Goal: Transaction & Acquisition: Book appointment/travel/reservation

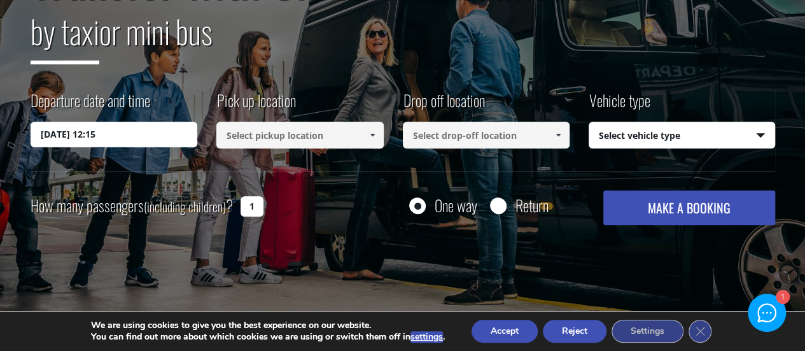
click at [175, 139] on input "15/09/2025 12:15" at bounding box center [114, 134] width 167 height 25
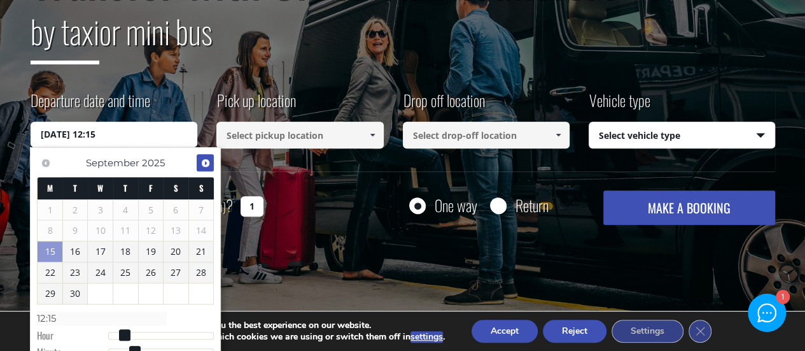
click at [211, 162] on link "Next" at bounding box center [205, 162] width 17 height 17
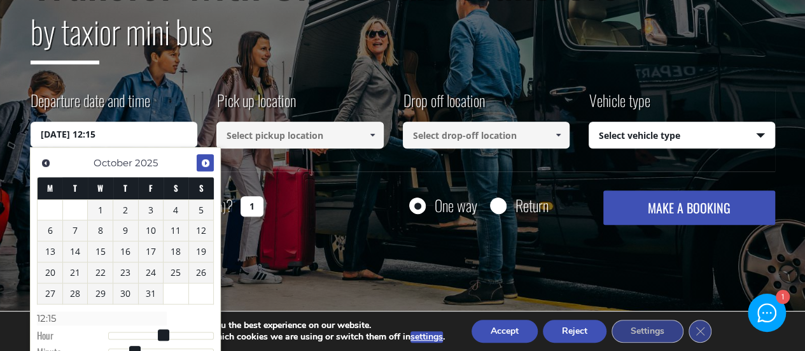
click at [211, 162] on link "Next" at bounding box center [205, 162] width 17 height 17
click at [211, 163] on link "Next" at bounding box center [205, 162] width 17 height 17
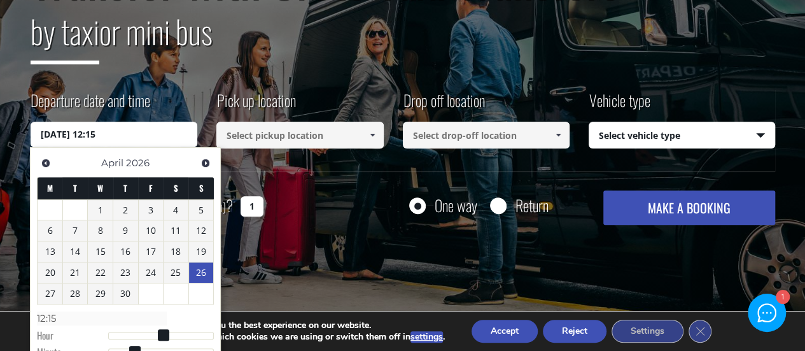
click at [200, 270] on link "26" at bounding box center [201, 272] width 25 height 20
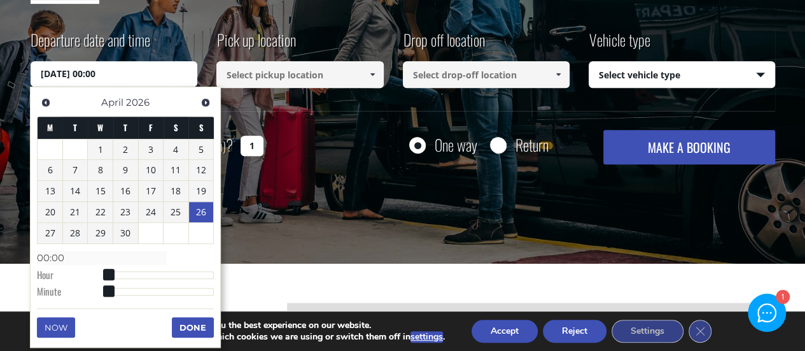
scroll to position [246, 0]
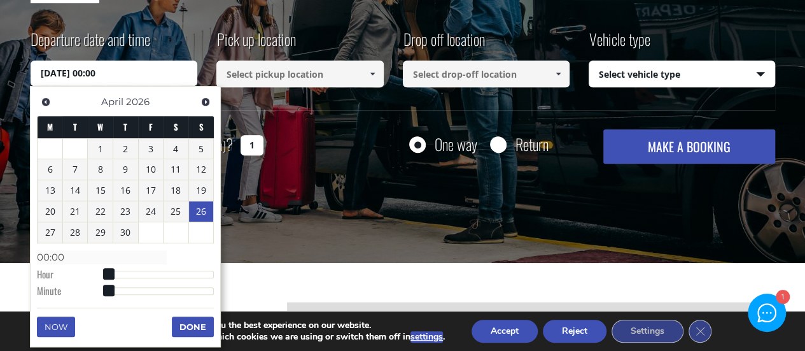
drag, startPoint x: 101, startPoint y: 274, endPoint x: 129, endPoint y: 277, distance: 28.2
click at [129, 277] on dl "Time 00:00 Hour Minute Second Millisecond Microsecond Time Zone -1200 -1100 -10…" at bounding box center [125, 273] width 177 height 54
type input "26/04/2026 01:00"
type input "01:00"
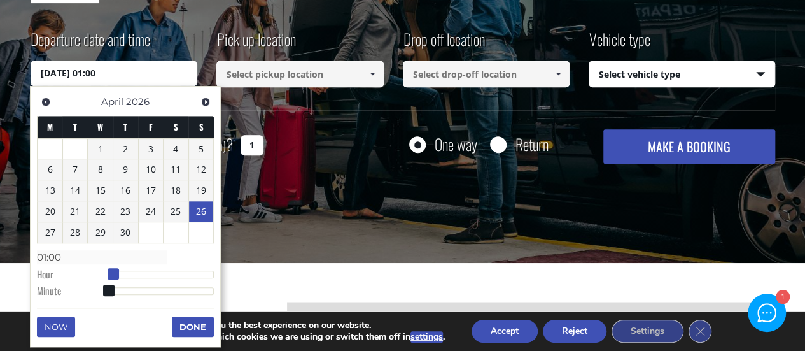
type input "26/04/2026 02:00"
type input "02:00"
type input "26/04/2026 03:00"
type input "03:00"
type input "26/04/2026 04:00"
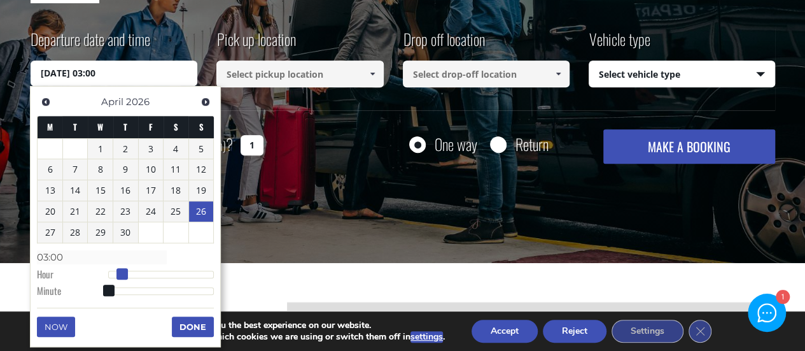
type input "04:00"
type input "26/04/2026 05:00"
type input "05:00"
type input "26/04/2026 06:00"
type input "06:00"
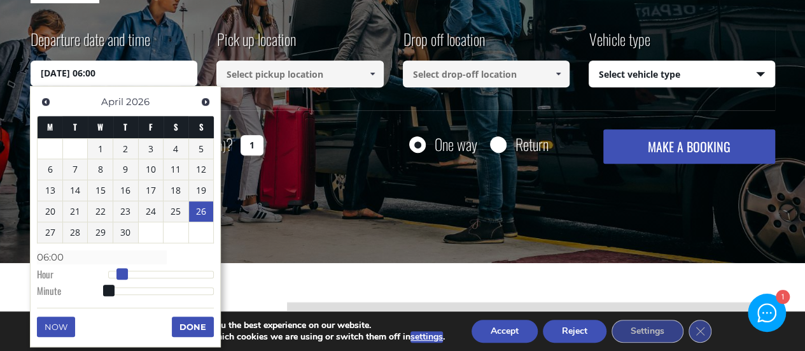
type input "26/04/2026 07:00"
type input "07:00"
type input "26/04/2026 08:00"
type input "08:00"
type input "26/04/2026 09:00"
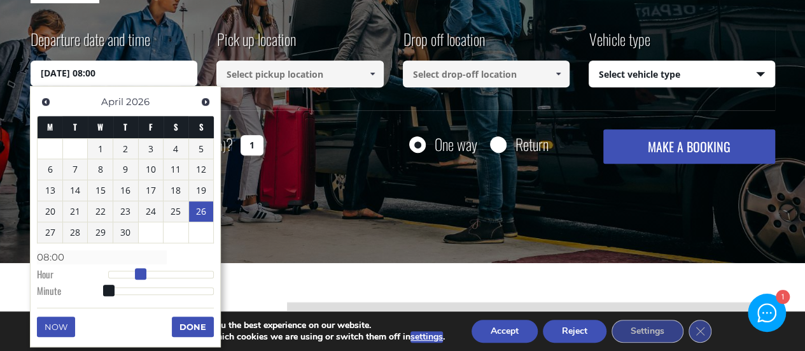
type input "09:00"
type input "26/04/2026 10:00"
type input "10:00"
type input "26/04/2026 11:00"
type input "11:00"
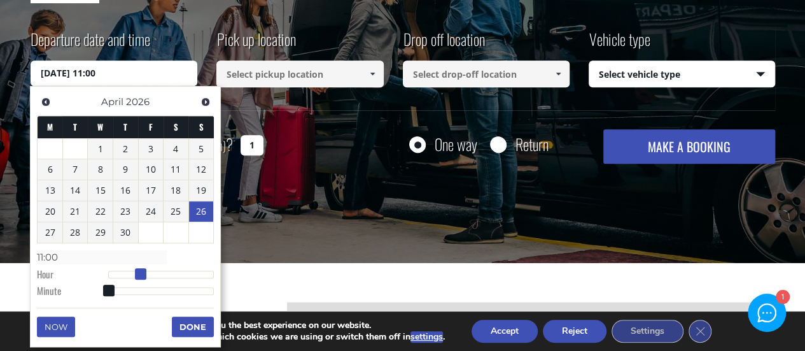
type input "26/04/2026 12:00"
type input "12:00"
type input "26/04/2026 13:00"
type input "13:00"
type input "26/04/2026 14:00"
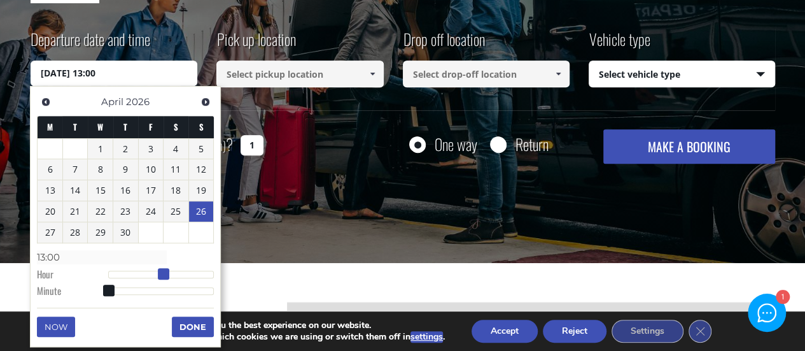
type input "14:00"
type input "26/04/2026 15:00"
type input "15:00"
type input "26/04/2026 16:00"
type input "16:00"
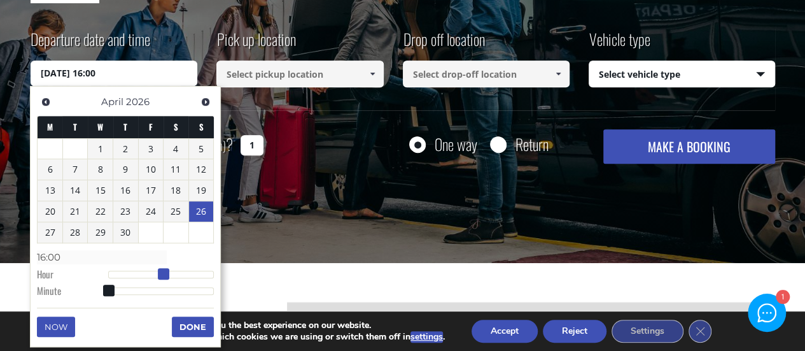
type input "26/04/2026 17:00"
type input "17:00"
type input "26/04/2026 16:00"
type input "16:00"
type input "26/04/2026 15:00"
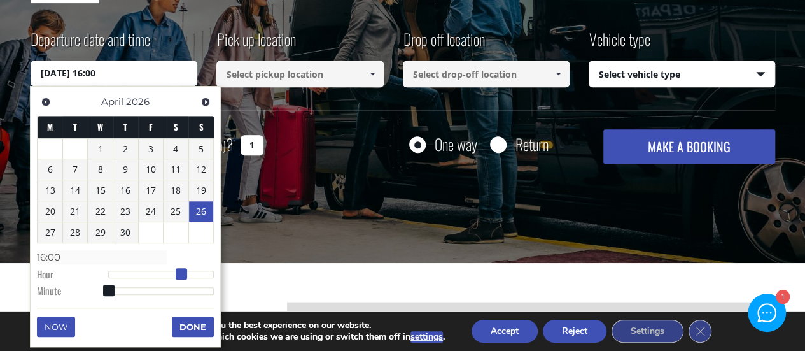
type input "15:00"
type input "26/04/2026 14:00"
type input "14:00"
type input "26/04/2026 13:00"
type input "13:00"
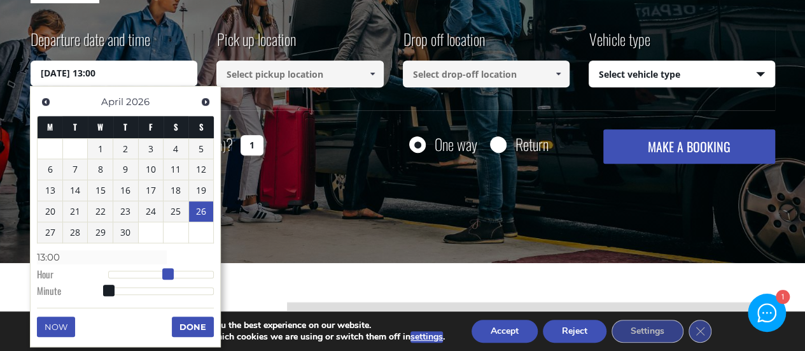
type input "26/04/2026 12:00"
type input "12:00"
type input "26/04/2026 10:00"
type input "10:00"
type input "26/04/2026 08:00"
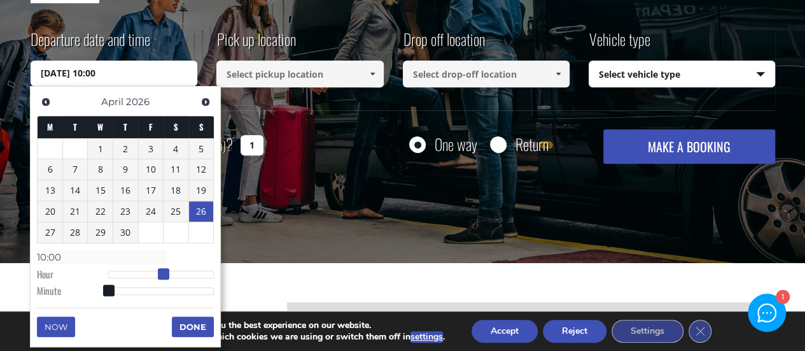
type input "08:00"
type input "26/04/2026 06:00"
type input "06:00"
type input "26/04/2026 07:00"
type input "07:00"
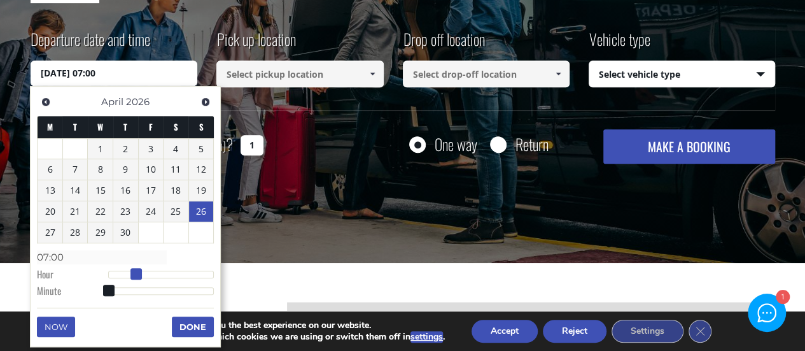
type input "26/04/2026 08:00"
type input "08:00"
type input "26/04/2026 09:00"
type input "09:00"
type input "26/04/2026 10:00"
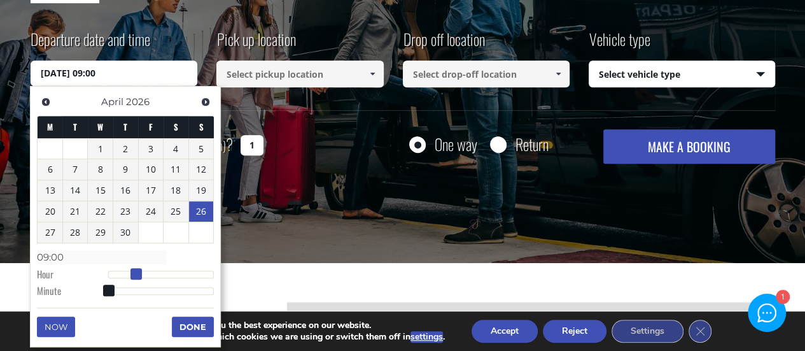
type input "10:00"
type input "26/04/2026 11:00"
type input "11:00"
type input "26/04/2026 12:00"
type input "12:00"
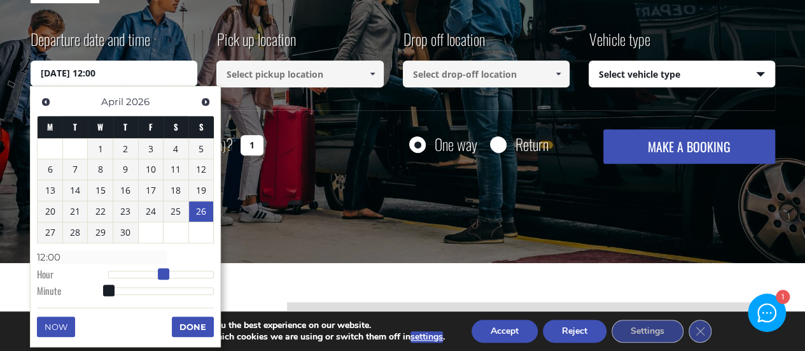
drag, startPoint x: 111, startPoint y: 272, endPoint x: 167, endPoint y: 282, distance: 56.9
click at [167, 282] on dl "Time 12:00 Hour Minute Second Millisecond Microsecond Time Zone -1200 -1100 -10…" at bounding box center [125, 273] width 177 height 54
type input "26/04/2026 12:01"
type input "12:01"
type input "26/04/2026 12:02"
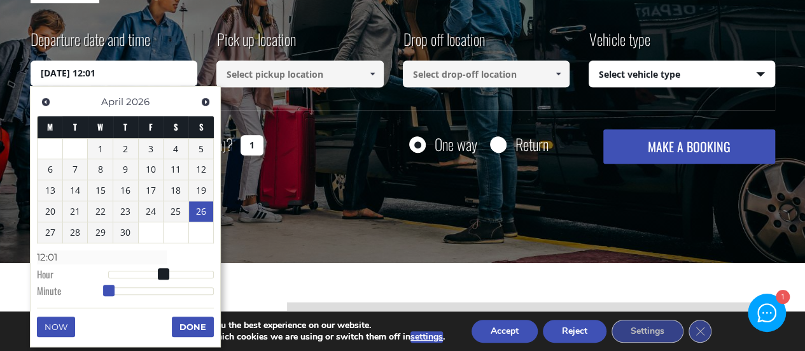
type input "12:02"
type input "26/04/2026 12:03"
type input "12:03"
type input "26/04/2026 12:04"
type input "12:04"
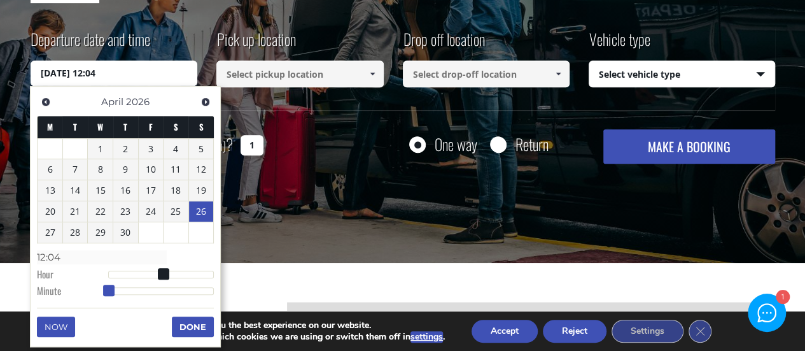
type input "26/04/2026 12:05"
type input "12:05"
type input "26/04/2026 12:06"
type input "12:06"
type input "26/04/2026 12:07"
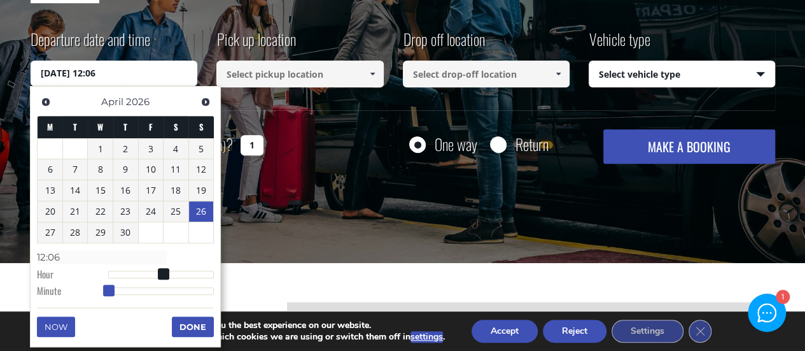
type input "12:07"
type input "26/04/2026 12:08"
type input "12:08"
type input "26/04/2026 12:09"
type input "12:09"
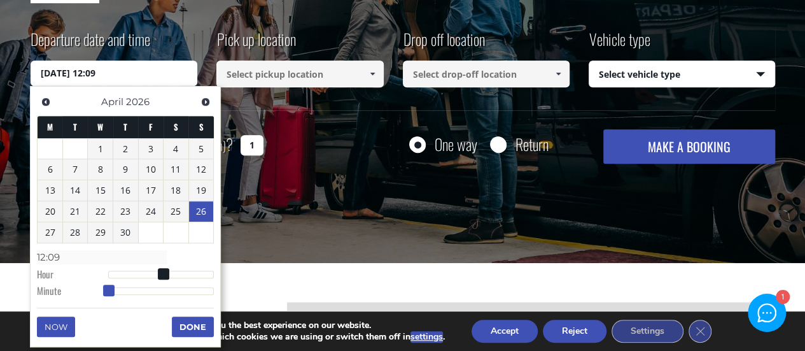
type input "26/04/2026 12:10"
type input "12:10"
type input "26/04/2026 12:11"
type input "12:11"
type input "26/04/2026 12:12"
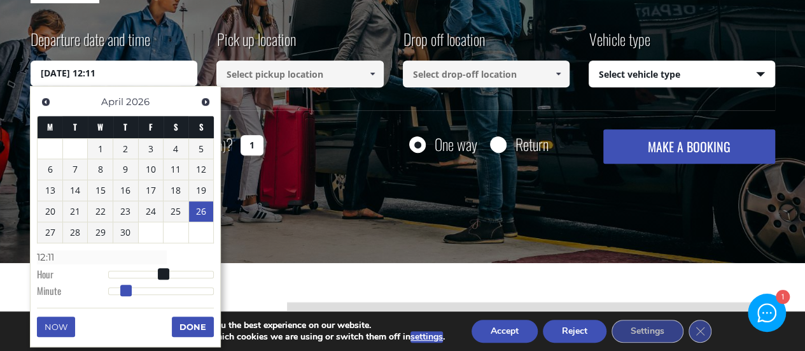
type input "12:12"
type input "26/04/2026 12:13"
type input "12:13"
type input "26/04/2026 12:14"
type input "12:14"
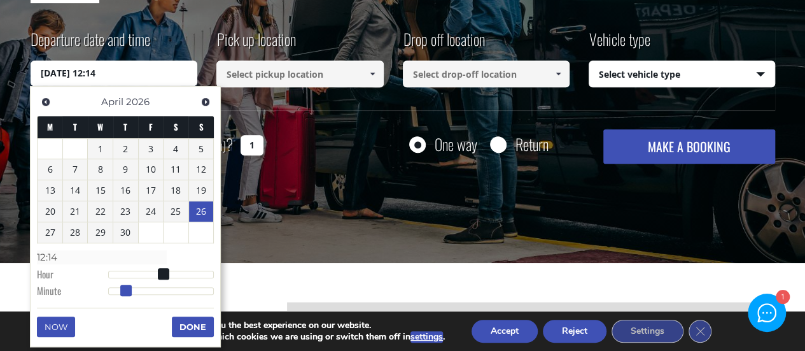
type input "26/04/2026 12:15"
type input "12:15"
type input "26/04/2026 12:16"
type input "12:16"
type input "26/04/2026 12:19"
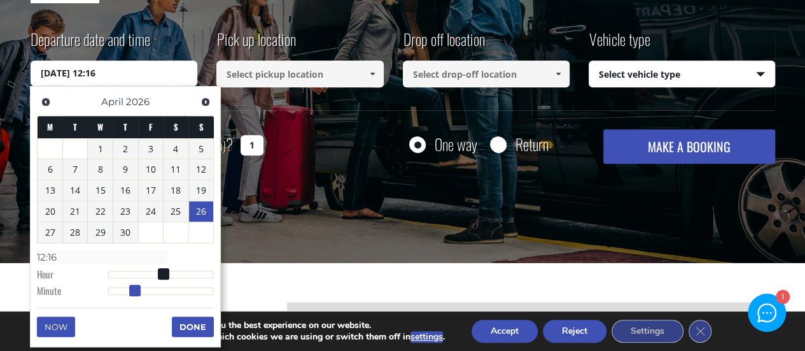
type input "12:19"
type input "26/04/2026 12:21"
type input "12:21"
type input "26/04/2026 12:22"
type input "12:22"
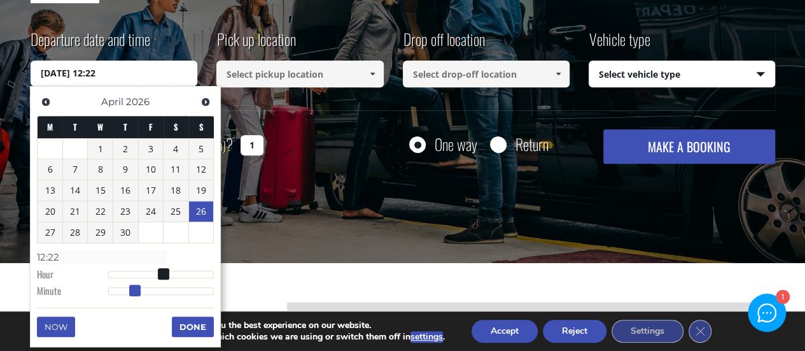
type input "26/04/2026 12:23"
type input "12:23"
type input "26/04/2026 12:24"
type input "12:24"
type input "26/04/2026 12:25"
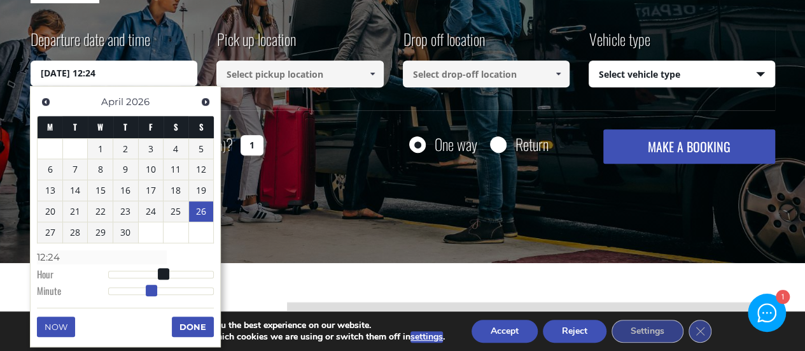
type input "12:25"
type input "26/04/2026 12:26"
type input "12:26"
type input "26/04/2026 12:27"
type input "12:27"
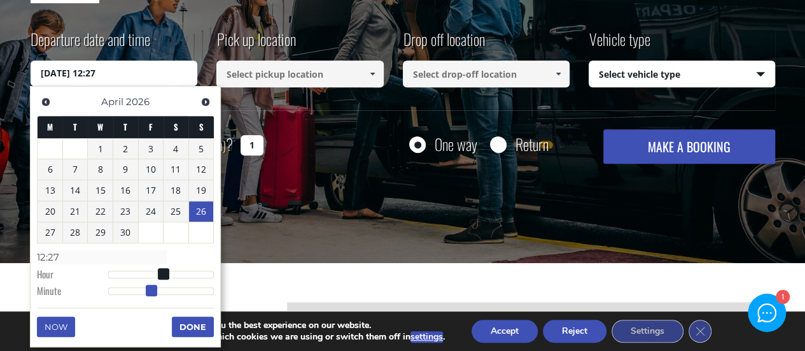
type input "26/04/2026 12:28"
type input "12:28"
type input "26/04/2026 12:29"
type input "12:29"
type input "26/04/2026 12:26"
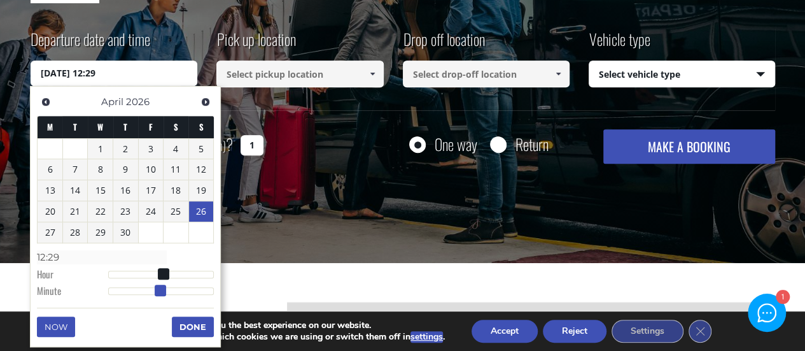
type input "12:26"
type input "26/04/2026 12:00"
type input "12:00"
drag, startPoint x: 106, startPoint y: 289, endPoint x: 20, endPoint y: 261, distance: 90.1
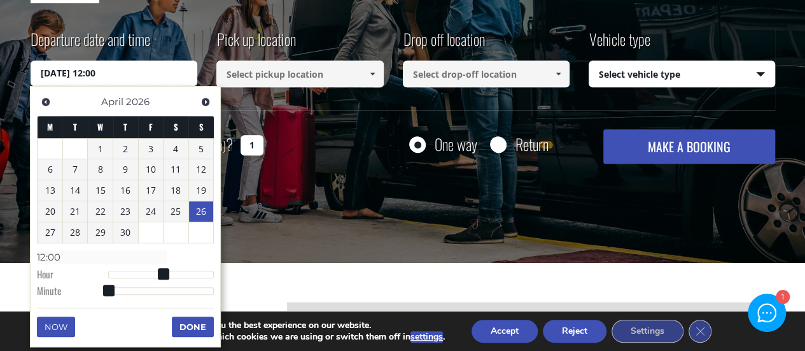
click at [201, 322] on button "Done" at bounding box center [193, 326] width 42 height 20
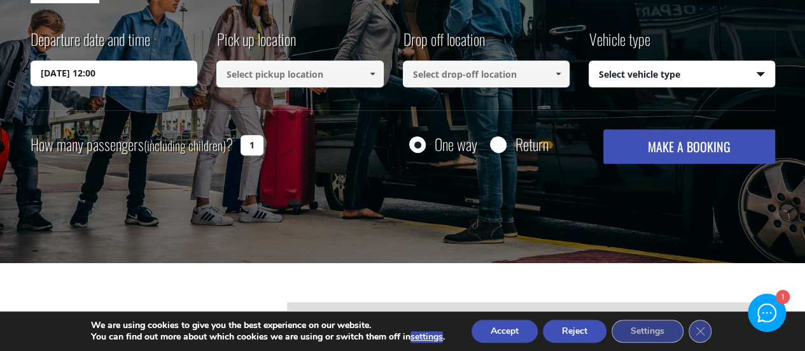
click at [308, 82] on input at bounding box center [299, 73] width 167 height 27
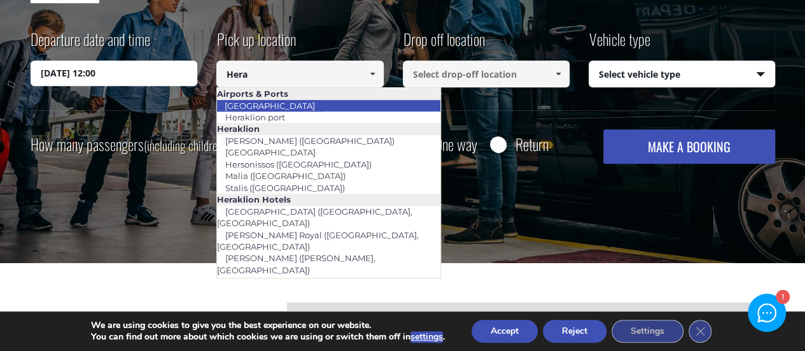
click at [298, 103] on link "[GEOGRAPHIC_DATA]" at bounding box center [269, 106] width 107 height 18
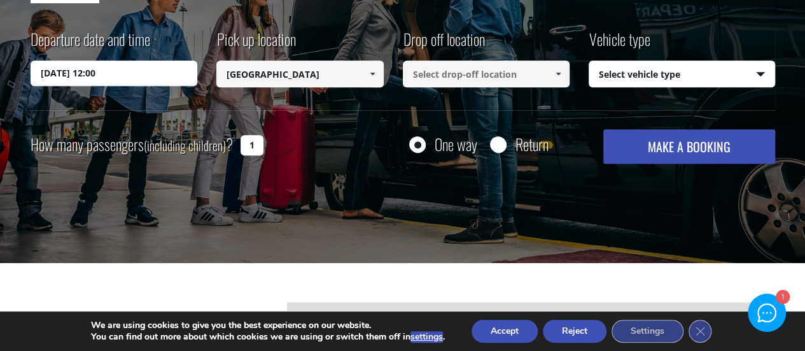
type input "[GEOGRAPHIC_DATA]"
click at [431, 72] on input at bounding box center [486, 73] width 167 height 27
click at [614, 80] on select "Select vehicle type Taxi (4 passengers) Mercedes E Class Mini Van (7 passengers…" at bounding box center [681, 74] width 185 height 27
select select "4604"
click at [589, 61] on select "Select vehicle type Taxi (4 passengers) Mercedes E Class Mini Van (7 passengers…" at bounding box center [681, 74] width 185 height 27
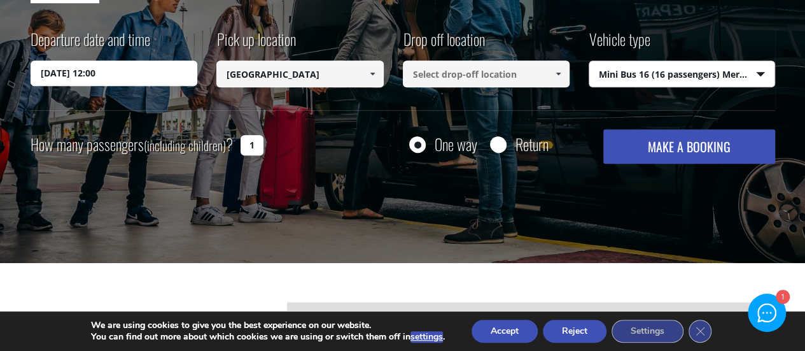
scroll to position [249, 0]
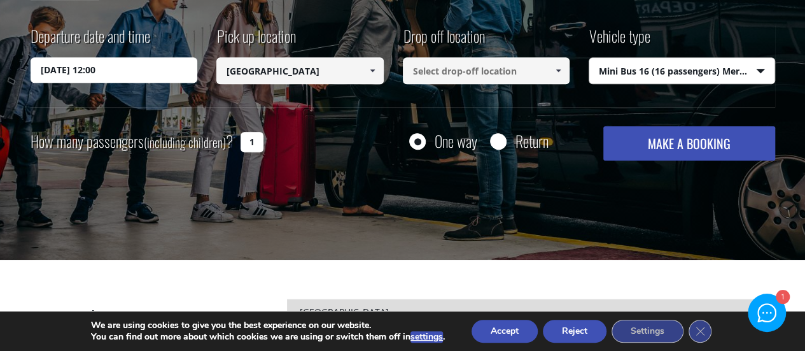
click at [257, 141] on input "1" at bounding box center [251, 142] width 23 height 20
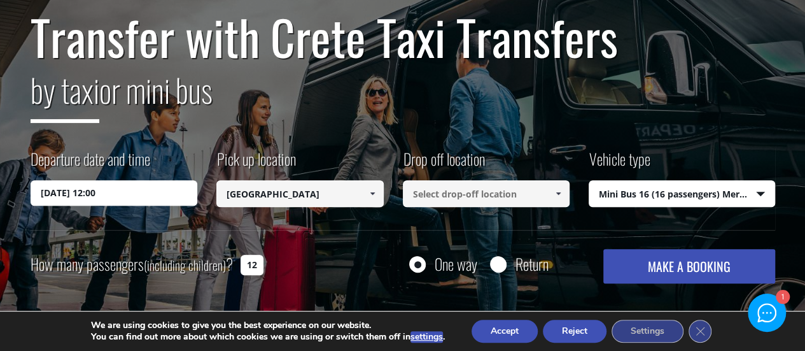
scroll to position [0, 0]
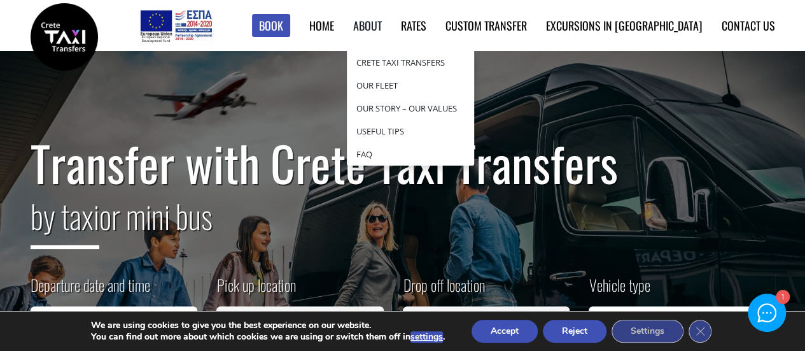
type input "12"
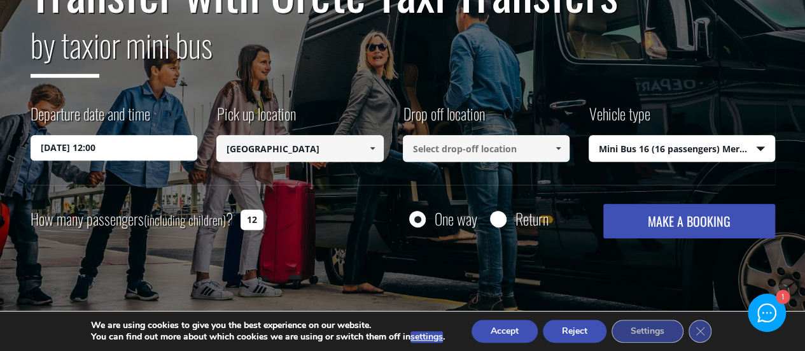
scroll to position [170, 0]
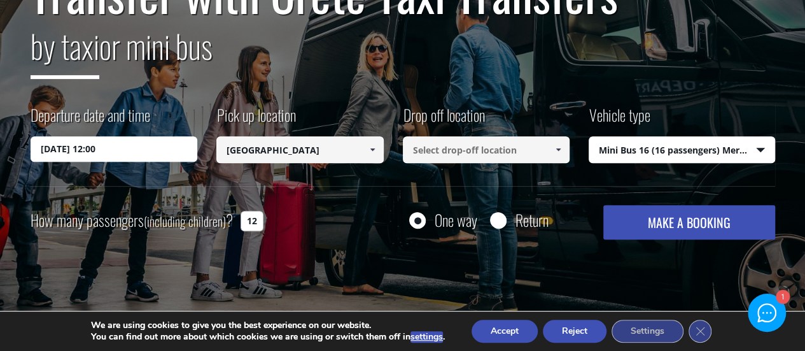
click at [461, 146] on input at bounding box center [486, 149] width 167 height 27
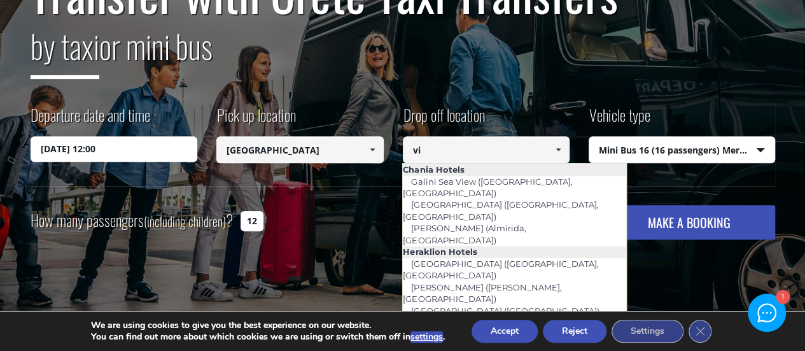
type input "v"
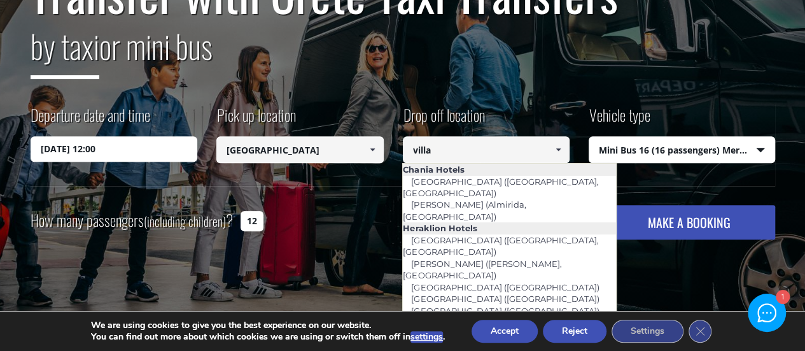
type input "villa"
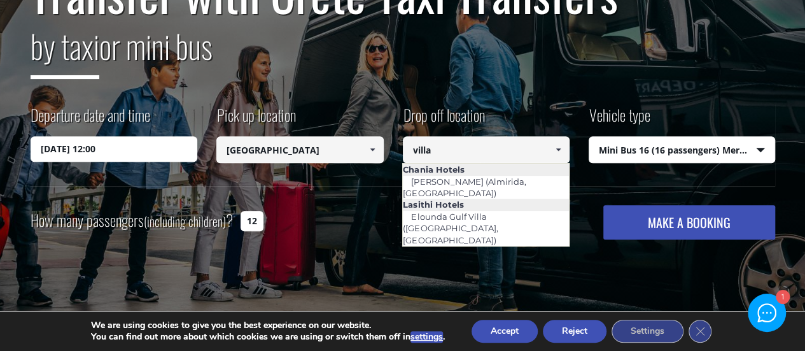
drag, startPoint x: 462, startPoint y: 152, endPoint x: 329, endPoint y: 165, distance: 133.6
click at [329, 165] on div "Departure date and time 26/04/2026 12:00 Pick up location Select pickup locatio…" at bounding box center [403, 145] width 744 height 82
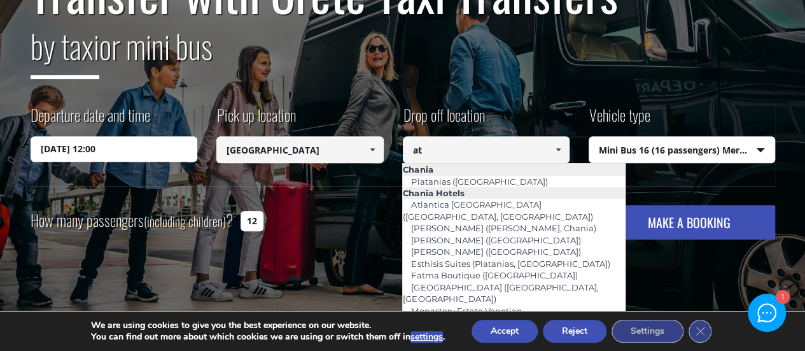
type input "a"
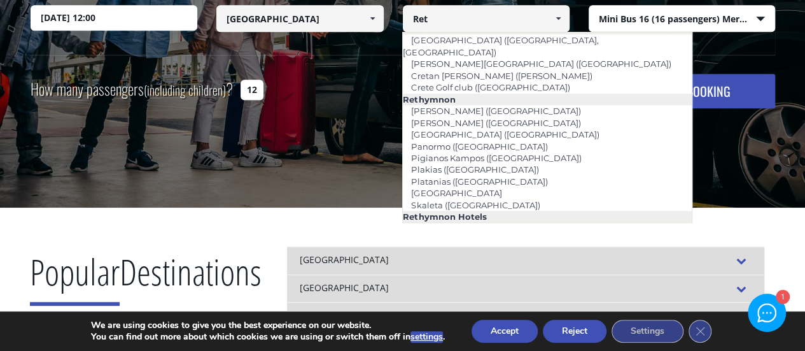
scroll to position [23, 0]
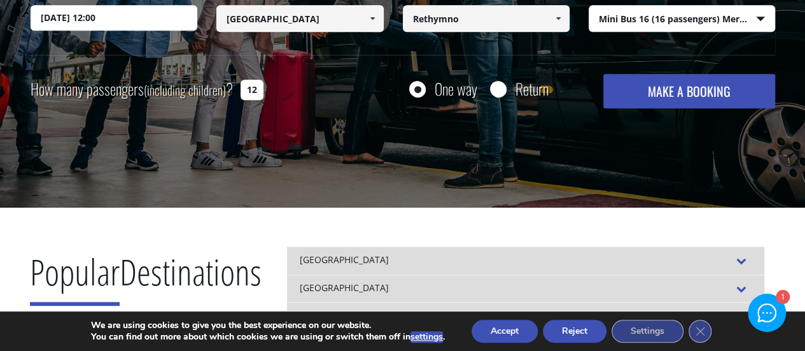
drag, startPoint x: 461, startPoint y: 17, endPoint x: 285, endPoint y: 35, distance: 176.5
click at [285, 35] on div "Departure date and time 26/04/2026 12:00 Pick up location Select pickup locatio…" at bounding box center [403, 14] width 744 height 82
type input "violi xarki"
click at [603, 74] on button "MAKE A BOOKING" at bounding box center [688, 91] width 171 height 34
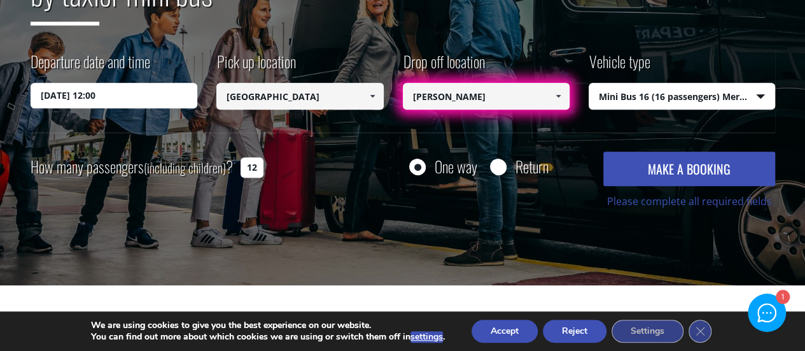
drag, startPoint x: 480, startPoint y: 92, endPoint x: 380, endPoint y: 91, distance: 99.9
click at [380, 91] on div "Departure date and time 26/04/2026 12:00 Pick up location Select pickup locatio…" at bounding box center [403, 91] width 744 height 82
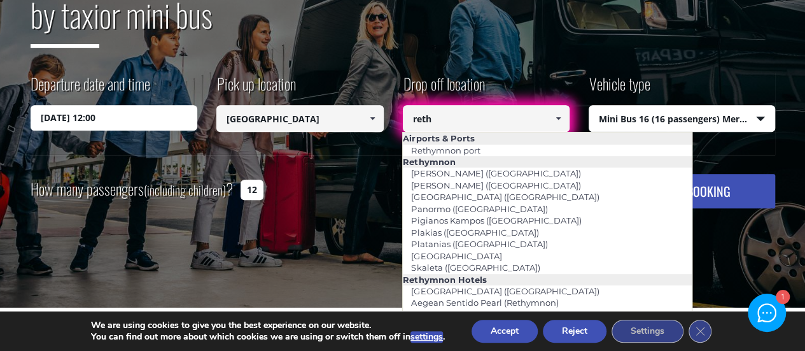
scroll to position [209, 0]
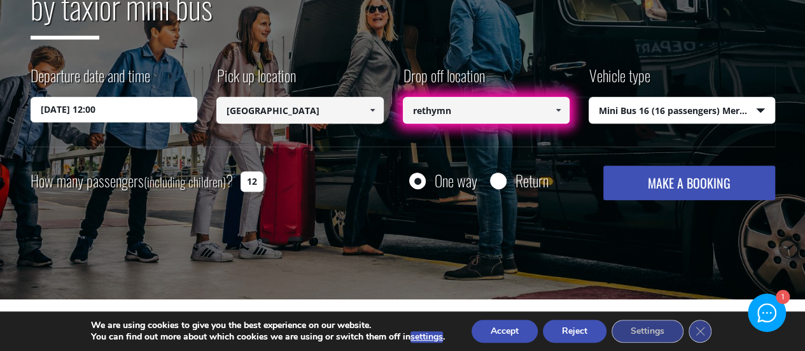
drag, startPoint x: 475, startPoint y: 114, endPoint x: 267, endPoint y: 133, distance: 208.9
click at [267, 133] on div "Departure date and time 26/04/2026 12:00 Pick up location Select pickup locatio…" at bounding box center [403, 105] width 744 height 82
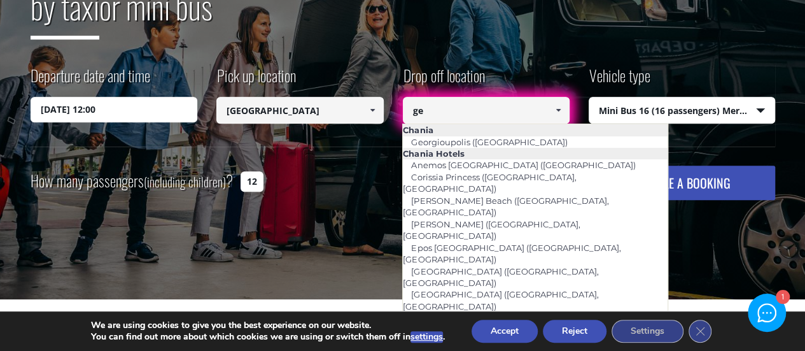
type input "g"
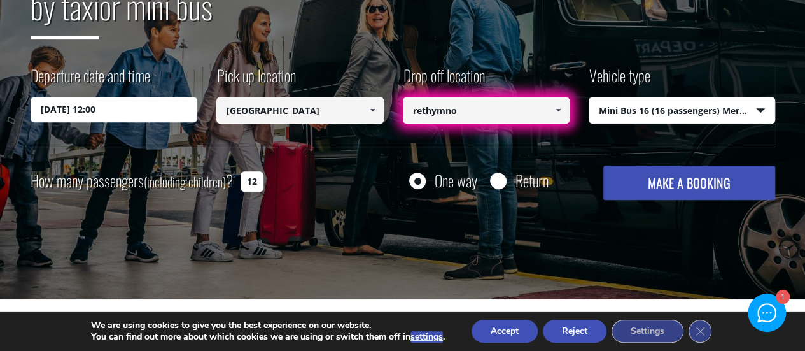
click at [563, 113] on link at bounding box center [558, 110] width 21 height 27
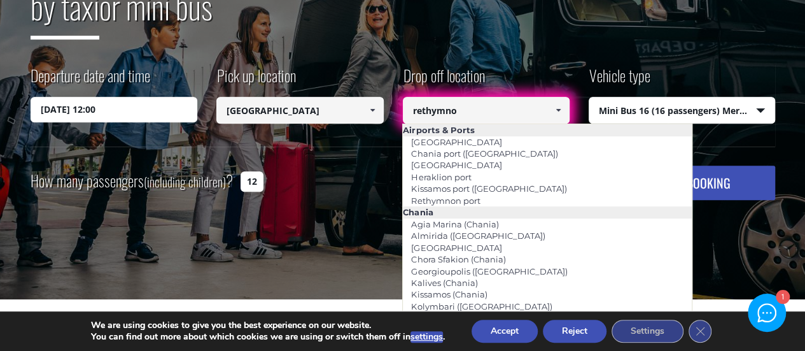
click at [521, 101] on input "rethymno" at bounding box center [486, 110] width 167 height 27
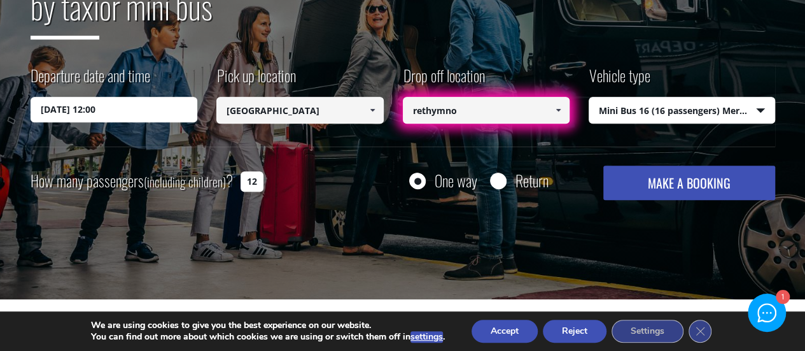
drag, startPoint x: 485, startPoint y: 118, endPoint x: 350, endPoint y: 96, distance: 136.6
click at [350, 96] on div "Departure date and time 26/04/2026 12:00 Pick up location Select pickup locatio…" at bounding box center [403, 105] width 744 height 82
click at [603, 165] on button "MAKE A BOOKING" at bounding box center [688, 182] width 171 height 34
click at [459, 221] on div "How many passengers (including children) ? 12 One way Return MAKE A BOOKING Ple…" at bounding box center [403, 193] width 744 height 57
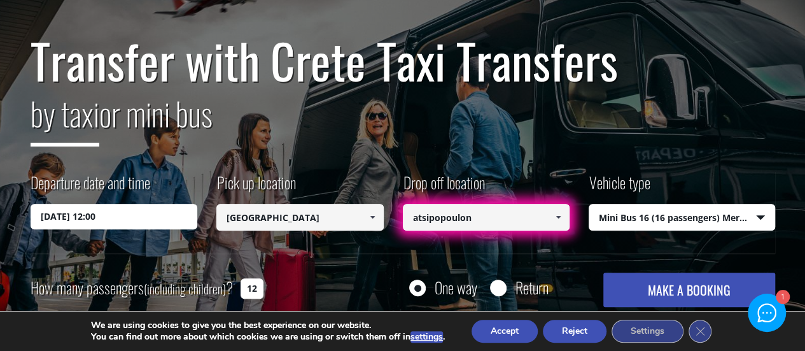
scroll to position [163, 0]
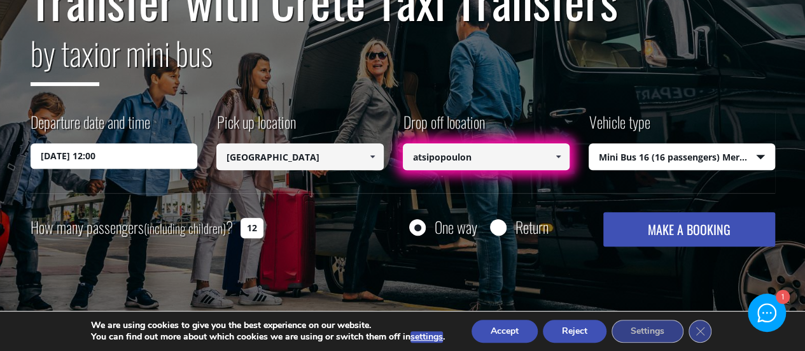
click at [718, 233] on button "MAKE A BOOKING" at bounding box center [688, 229] width 171 height 34
click at [544, 155] on input "atsipopoulon" at bounding box center [486, 156] width 167 height 27
click at [564, 164] on link at bounding box center [558, 156] width 21 height 27
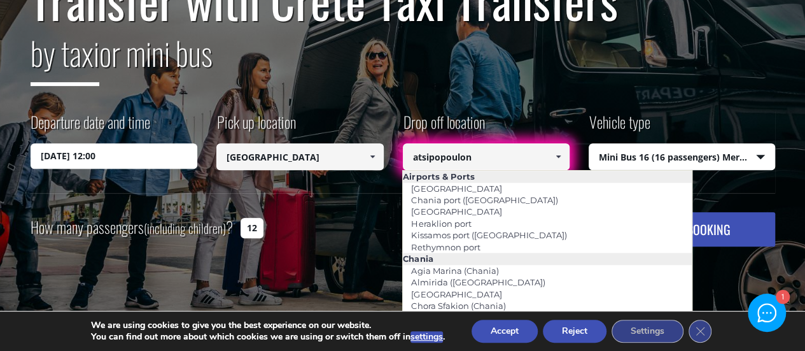
drag, startPoint x: 507, startPoint y: 155, endPoint x: 373, endPoint y: 157, distance: 134.3
click at [373, 157] on div "Departure date and time 26/04/2026 12:00 Pick up location Select pickup locatio…" at bounding box center [403, 152] width 744 height 82
type input "r"
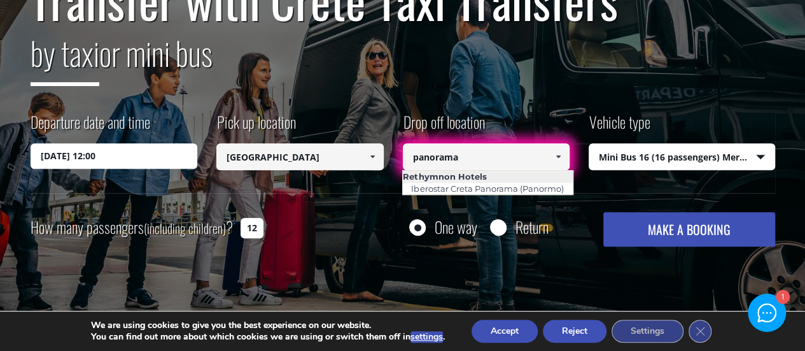
click at [603, 212] on button "MAKE A BOOKING" at bounding box center [688, 229] width 171 height 34
type input "p"
type input "panorama"
drag, startPoint x: 499, startPoint y: 153, endPoint x: 336, endPoint y: 147, distance: 163.0
click at [336, 147] on div "Departure date and time 26/04/2026 12:00 Pick up location Select pickup locatio…" at bounding box center [403, 152] width 744 height 82
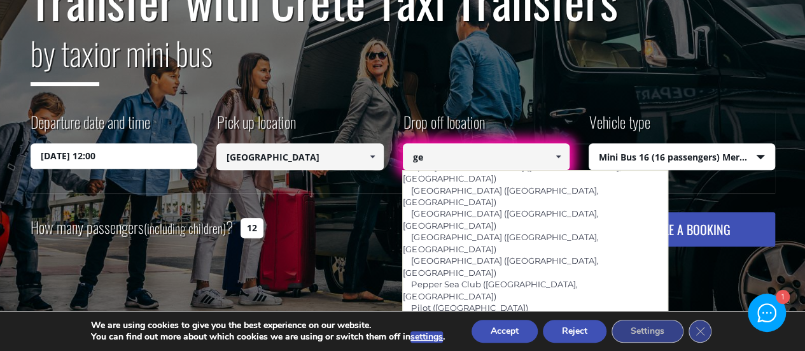
scroll to position [115, 0]
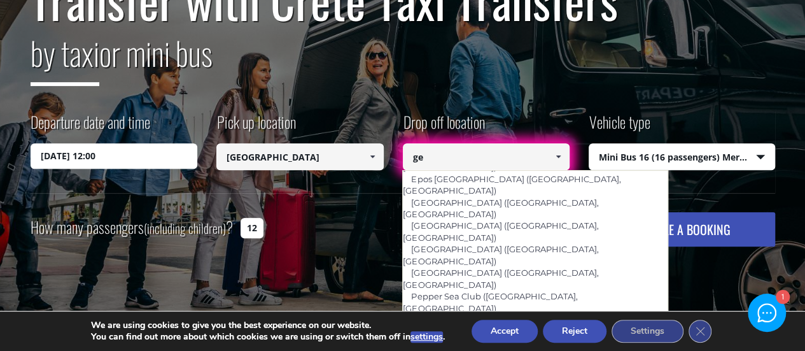
type input "g"
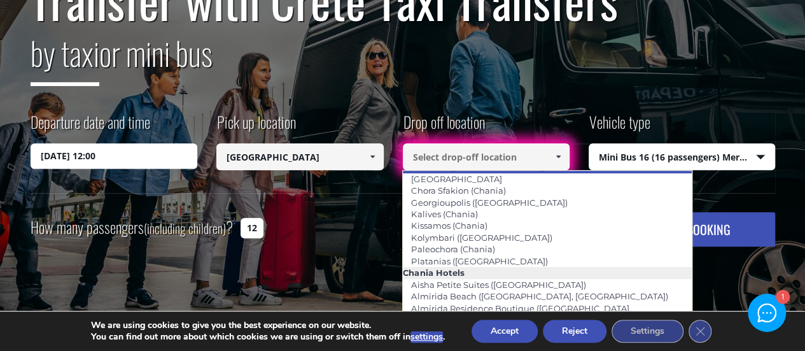
scroll to position [106, 0]
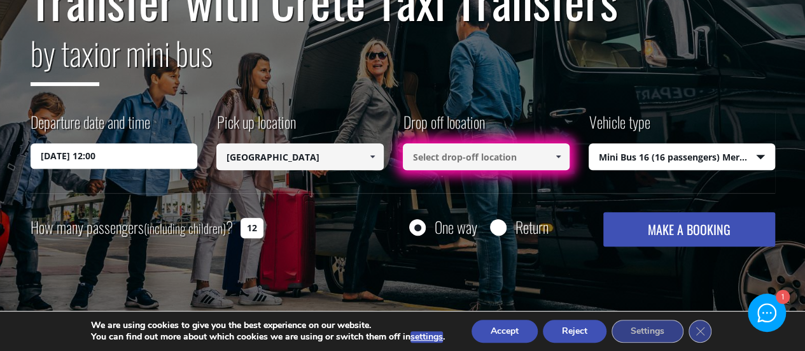
click at [536, 77] on h2 "by taxi or mini bus" at bounding box center [403, 61] width 744 height 69
click at [508, 149] on input at bounding box center [486, 156] width 167 height 27
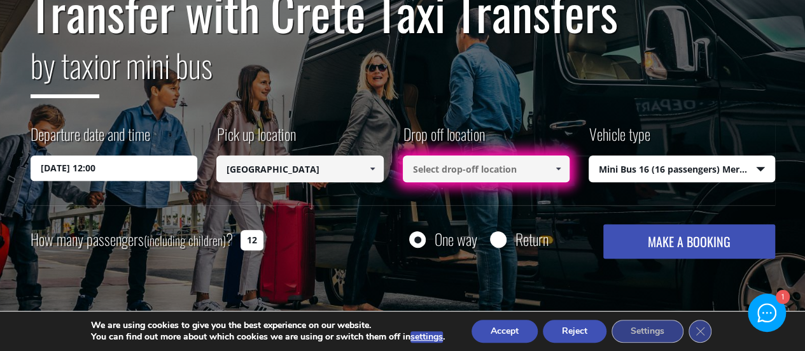
scroll to position [151, 0]
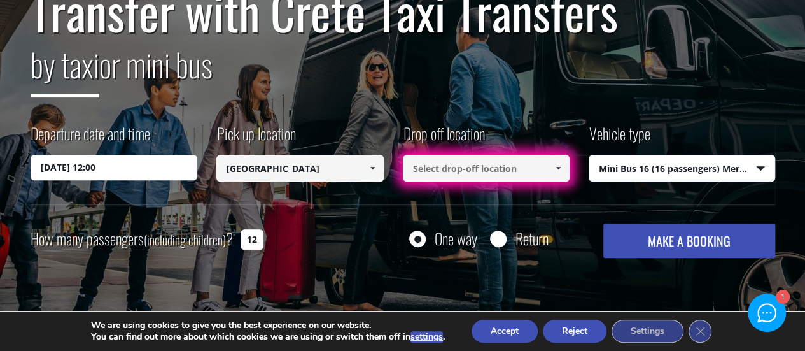
click at [486, 171] on input at bounding box center [486, 168] width 167 height 27
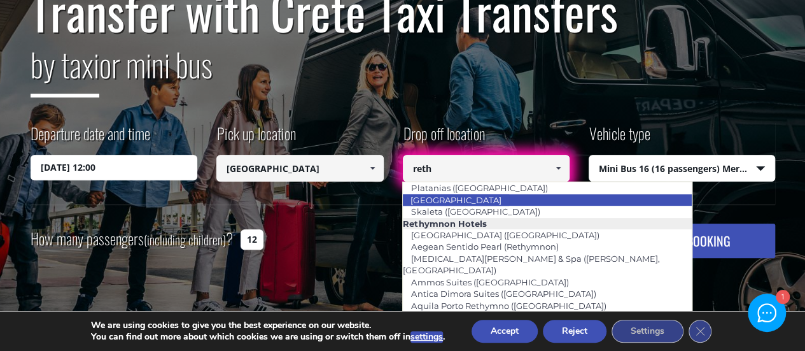
click at [476, 200] on link "[GEOGRAPHIC_DATA]" at bounding box center [455, 200] width 107 height 18
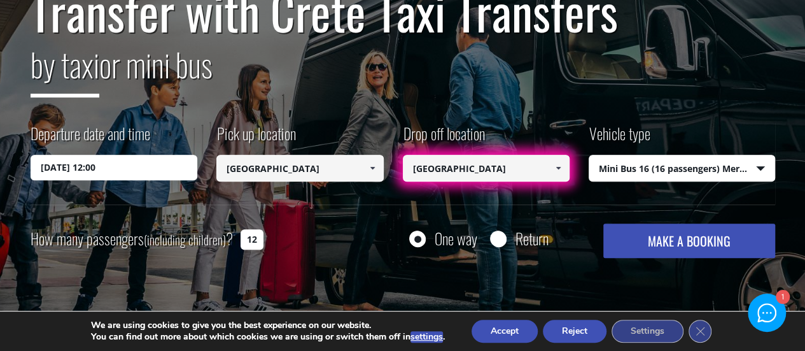
type input "[GEOGRAPHIC_DATA]"
click at [635, 231] on button "MAKE A BOOKING" at bounding box center [688, 240] width 171 height 34
